Goal: Transaction & Acquisition: Subscribe to service/newsletter

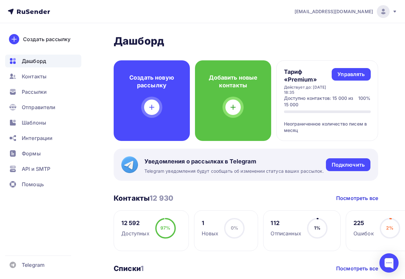
click at [81, 237] on div "Создать рассылку [GEOGRAPHIC_DATA] Контакты Рассылки Отправители Шаблоны Интегр…" at bounding box center [43, 150] width 87 height 255
drag, startPoint x: 285, startPoint y: 93, endPoint x: 306, endPoint y: 94, distance: 21.2
click at [306, 94] on div "Действует до: [DATE] 18:35" at bounding box center [308, 90] width 48 height 10
click at [353, 73] on div "Управлять" at bounding box center [351, 74] width 27 height 7
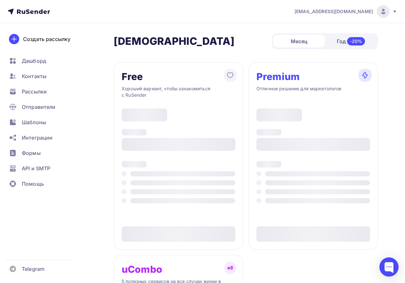
type input "500"
type input "100"
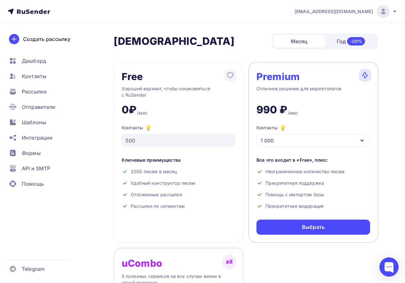
click at [337, 261] on div "Free Хороший вариант, чтобы ознакомиться с RuSender 0₽ /мес Контакты 500 Ключев…" at bounding box center [246, 246] width 265 height 369
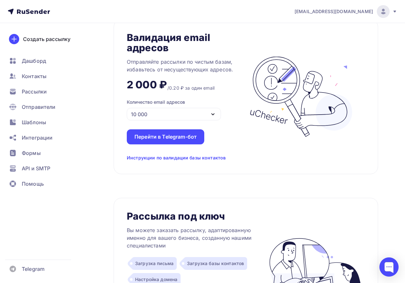
scroll to position [449, 0]
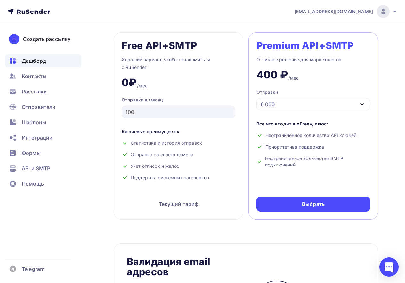
click at [25, 62] on span "Дашборд" at bounding box center [34, 61] width 24 height 8
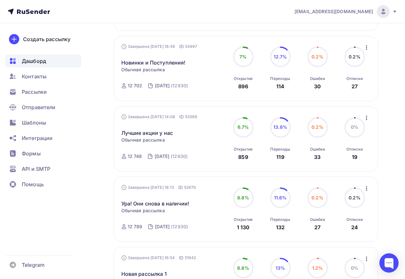
scroll to position [513, 0]
